Goal: Information Seeking & Learning: Check status

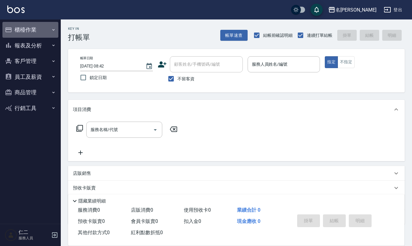
click at [17, 32] on button "櫃檯作業" at bounding box center [30, 30] width 56 height 16
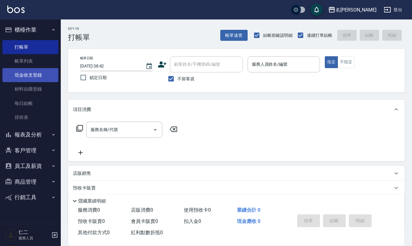
click at [43, 78] on link "現金收支登錄" at bounding box center [30, 75] width 56 height 14
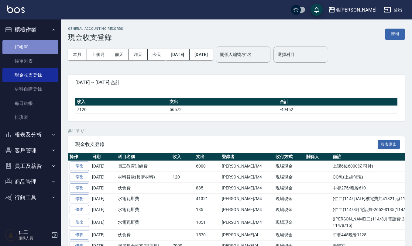
click at [35, 44] on link "打帳單" at bounding box center [30, 47] width 56 height 14
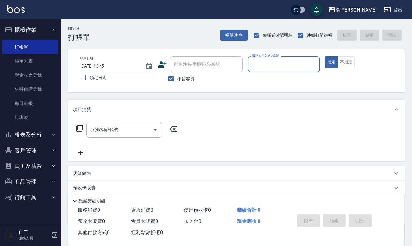
click at [404, 8] on button "登出" at bounding box center [393, 9] width 23 height 11
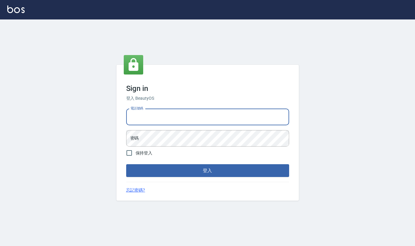
click at [145, 117] on div "電話號碼 電話號碼" at bounding box center [207, 117] width 163 height 16
type input "0919522862"
click at [126, 164] on button "登入" at bounding box center [207, 170] width 163 height 13
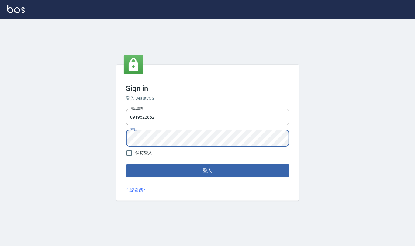
click at [126, 164] on button "登入" at bounding box center [207, 170] width 163 height 13
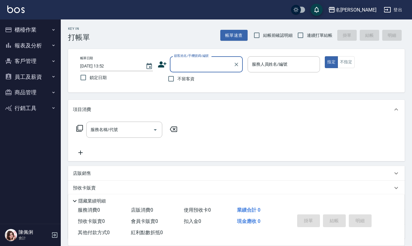
click at [373, 5] on button "名[PERSON_NAME]" at bounding box center [352, 10] width 53 height 12
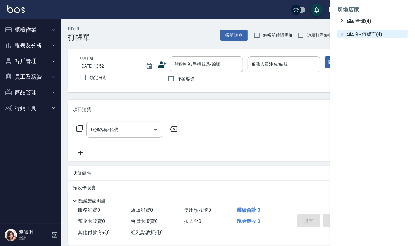
click at [370, 33] on span "9 - 何威言(4)" at bounding box center [376, 33] width 59 height 7
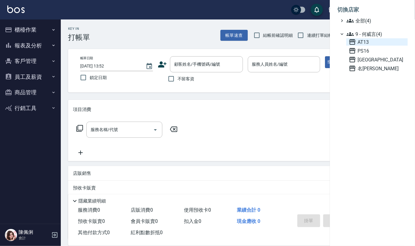
click at [376, 40] on span "AT13" at bounding box center [377, 41] width 57 height 7
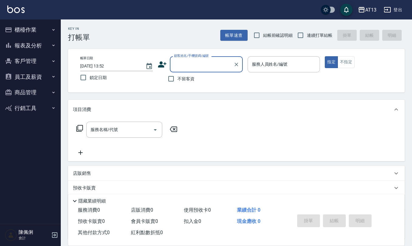
click at [33, 94] on button "商品管理" at bounding box center [30, 93] width 56 height 16
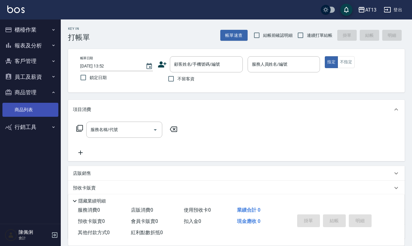
click at [41, 106] on link "商品列表" at bounding box center [30, 110] width 56 height 14
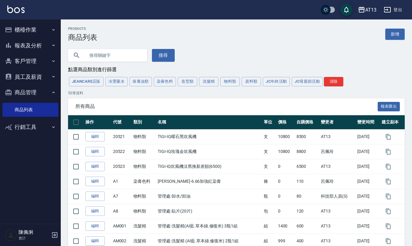
click at [115, 53] on input "text" at bounding box center [113, 55] width 57 height 16
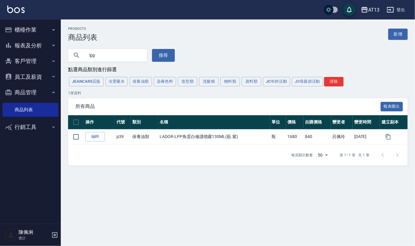
drag, startPoint x: 106, startPoint y: 53, endPoint x: 24, endPoint y: 56, distance: 82.5
click at [29, 56] on div "AT13 登出 櫃檯作業 打帳單 帳單列表 現金收支登錄 材料自購登錄 每日結帳 報表及分析 報表目錄 店家區間累計表 店家日報表 互助日報表 互助月報表 互…" at bounding box center [207, 123] width 415 height 246
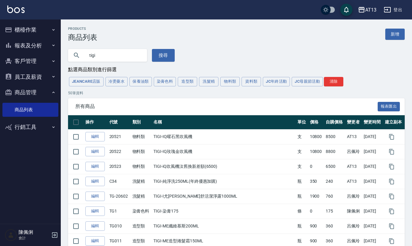
drag, startPoint x: 110, startPoint y: 53, endPoint x: 43, endPoint y: 57, distance: 67.7
type input "ㄆ"
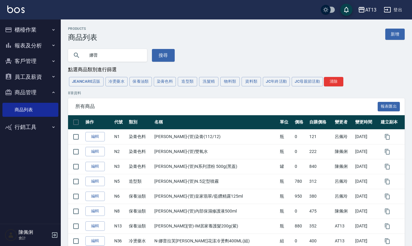
drag, startPoint x: 113, startPoint y: 59, endPoint x: 45, endPoint y: 57, distance: 67.2
click at [45, 57] on div "AT13 登出 櫃檯作業 打帳單 帳單列表 現金收支登錄 材料自購登錄 每日結帳 報表及分析 報表目錄 店家區間累計表 店家日報表 互助日報表 互助月報表 互…" at bounding box center [206, 138] width 412 height 277
type input "a"
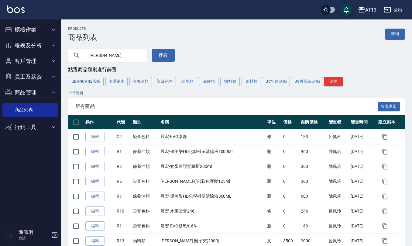
drag, startPoint x: 120, startPoint y: 55, endPoint x: 0, endPoint y: 42, distance: 119.9
click at [0, 43] on div "AT13 登出 櫃檯作業 打帳單 帳單列表 現金收支登錄 材料自購登錄 每日結帳 報表及分析 報表目錄 店家區間累計表 店家日報表 互助日報表 互助月報表 互…" at bounding box center [206, 168] width 412 height 337
type input "tigi"
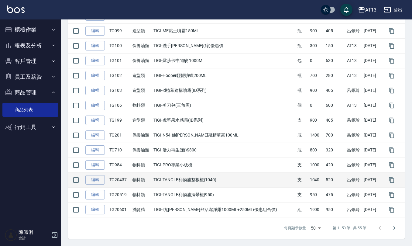
scroll to position [663, 0]
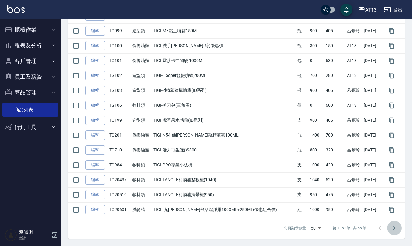
click at [399, 227] on button "Go to next page" at bounding box center [394, 228] width 15 height 15
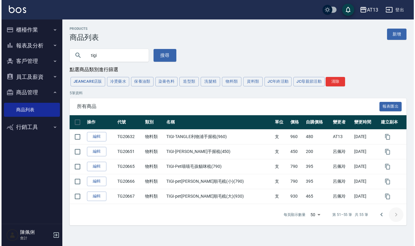
scroll to position [0, 0]
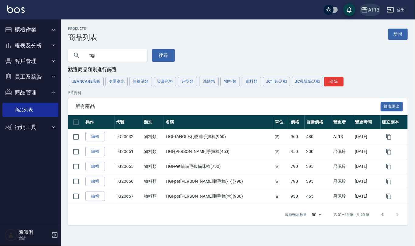
click at [365, 6] on icon "button" at bounding box center [364, 9] width 7 height 7
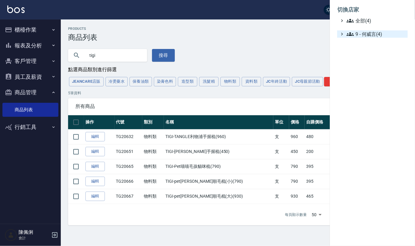
click at [369, 33] on span "9 - 何威言(4)" at bounding box center [376, 33] width 59 height 7
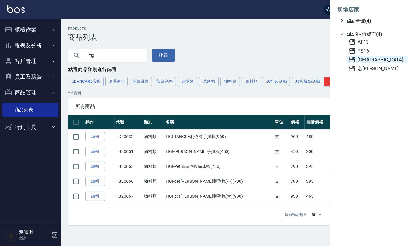
click at [374, 60] on span "上越新廟口" at bounding box center [377, 59] width 57 height 7
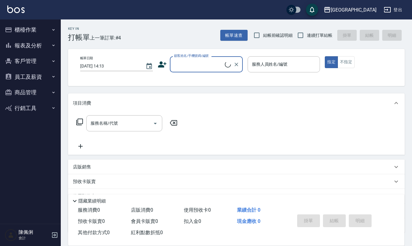
click at [33, 92] on button "商品管理" at bounding box center [30, 93] width 56 height 16
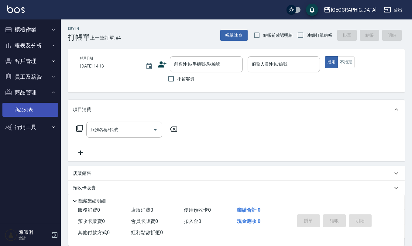
click at [40, 114] on link "商品列表" at bounding box center [30, 110] width 56 height 14
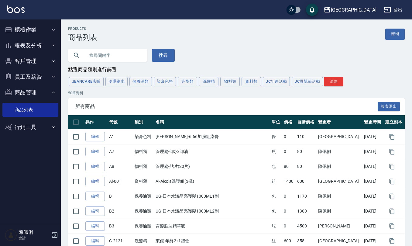
click at [112, 55] on input "text" at bounding box center [113, 55] width 57 height 16
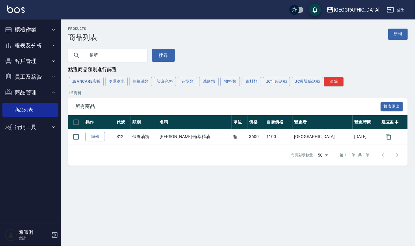
drag, startPoint x: 117, startPoint y: 55, endPoint x: 52, endPoint y: 49, distance: 65.4
click at [56, 51] on div "上越新廟口 登出 櫃檯作業 打帳單 帳單列表 現金收支登錄 材料自購登錄 每日結帳 報表及分析 報表目錄 店家區間累計表 店家日報表 互助日報表 互助月報表 …" at bounding box center [207, 123] width 415 height 246
type input "tigi"
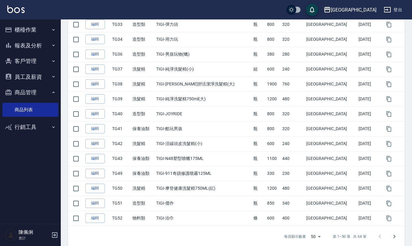
scroll to position [663, 0]
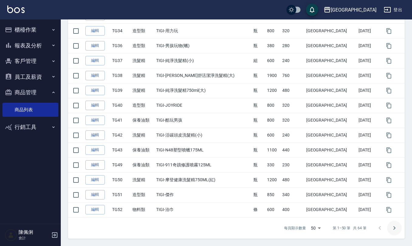
click at [394, 227] on icon "Go to next page" at bounding box center [394, 227] width 7 height 7
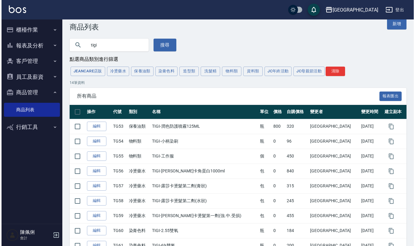
scroll to position [0, 0]
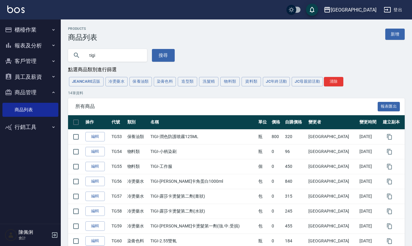
click at [368, 10] on div "上越新廟口" at bounding box center [354, 10] width 46 height 8
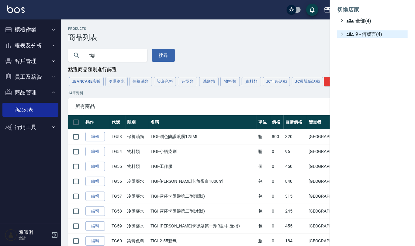
click at [359, 32] on span "9 - 何威言(4)" at bounding box center [376, 33] width 59 height 7
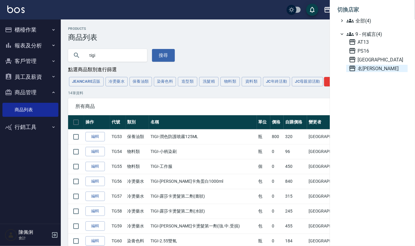
click at [362, 71] on span "名[PERSON_NAME]" at bounding box center [377, 68] width 57 height 7
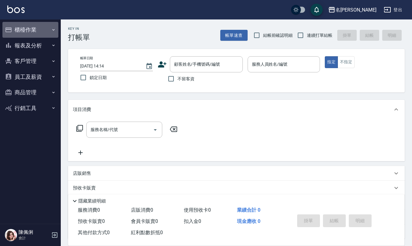
click at [34, 30] on button "櫃檯作業" at bounding box center [30, 30] width 56 height 16
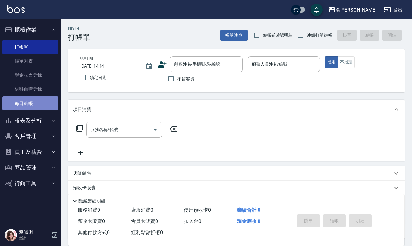
click at [36, 97] on link "每日結帳" at bounding box center [30, 103] width 56 height 14
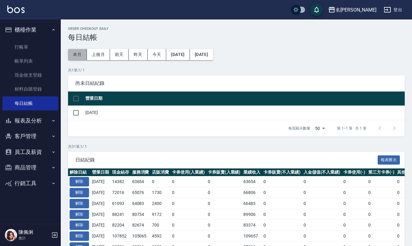
click at [80, 51] on button "本月" at bounding box center [77, 54] width 19 height 11
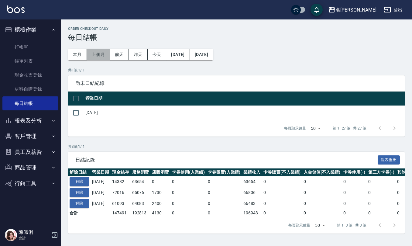
click at [98, 55] on button "上個月" at bounding box center [98, 54] width 23 height 11
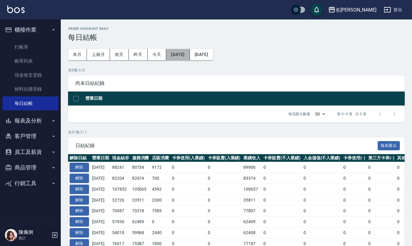
click at [190, 54] on button "[DATE]" at bounding box center [177, 54] width 23 height 11
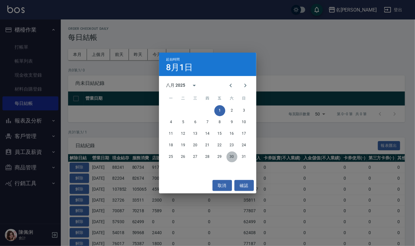
click at [228, 156] on button "30" at bounding box center [232, 156] width 11 height 11
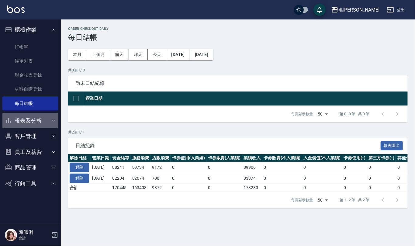
click at [34, 122] on button "報表及分析" at bounding box center [30, 121] width 56 height 16
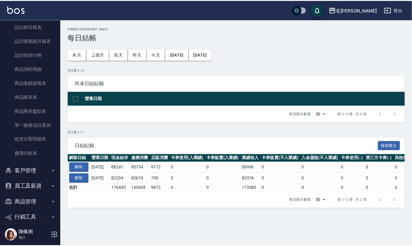
scroll to position [233, 0]
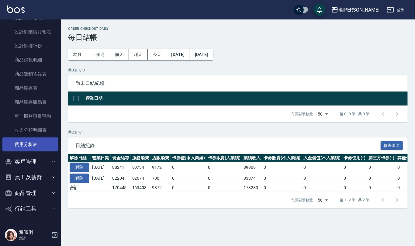
click at [20, 145] on link "費用分析表" at bounding box center [30, 144] width 56 height 14
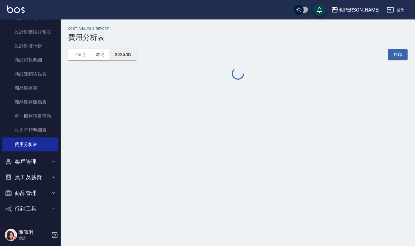
click at [122, 54] on button "2025/09" at bounding box center [123, 54] width 27 height 11
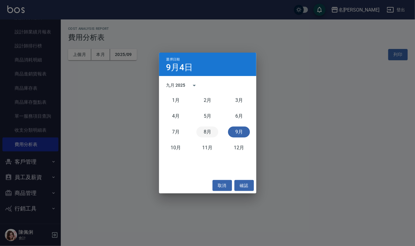
click at [210, 131] on button "8月" at bounding box center [207, 131] width 22 height 11
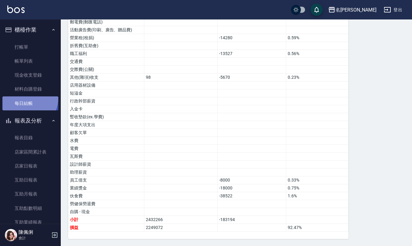
click at [23, 97] on link "每日結帳" at bounding box center [30, 103] width 56 height 14
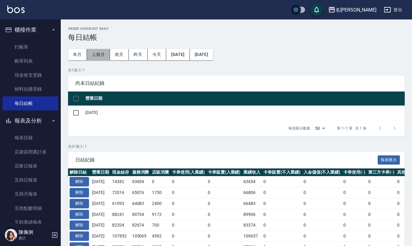
click at [96, 50] on button "上個月" at bounding box center [98, 54] width 23 height 11
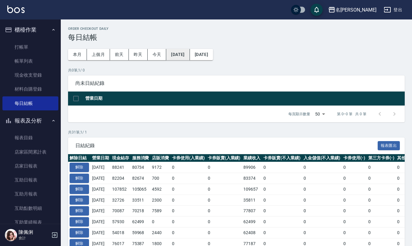
click at [182, 51] on button "[DATE]" at bounding box center [177, 54] width 23 height 11
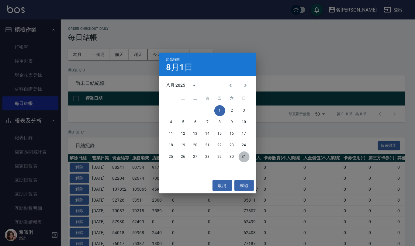
click at [243, 157] on button "31" at bounding box center [244, 156] width 11 height 11
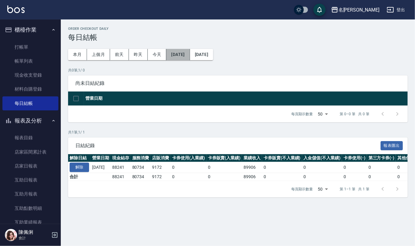
click at [184, 56] on button "[DATE]" at bounding box center [177, 54] width 23 height 11
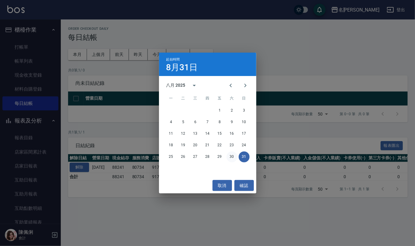
click at [232, 159] on button "30" at bounding box center [232, 156] width 11 height 11
